Goal: Download file/media

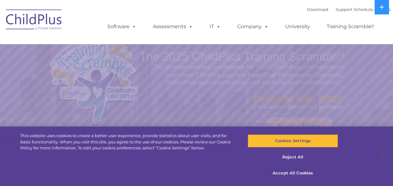
select select "MEDIUM"
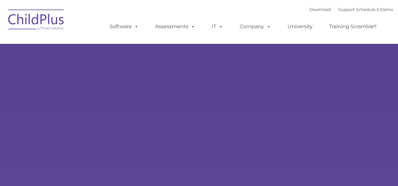
type input ""
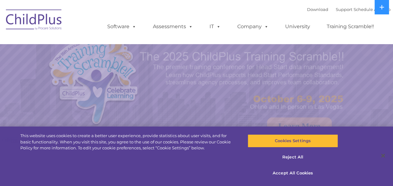
select select "MEDIUM"
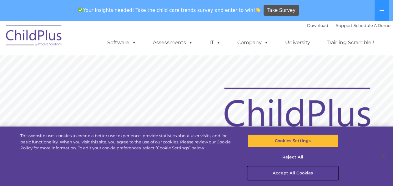
click at [303, 173] on button "Accept All Cookies" at bounding box center [293, 172] width 90 height 13
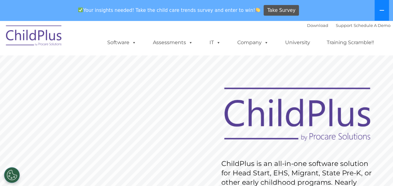
click at [386, 13] on button at bounding box center [382, 10] width 14 height 21
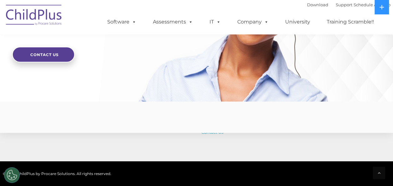
scroll to position [1575, 0]
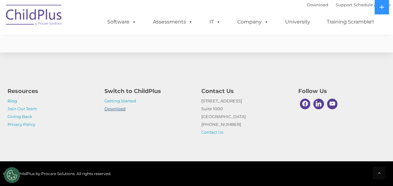
click at [114, 109] on link "Download" at bounding box center [114, 108] width 21 height 5
